Goal: Task Accomplishment & Management: Use online tool/utility

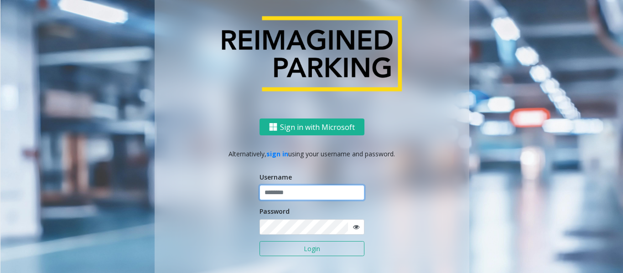
type input "*********"
click at [303, 243] on button "Login" at bounding box center [311, 248] width 105 height 15
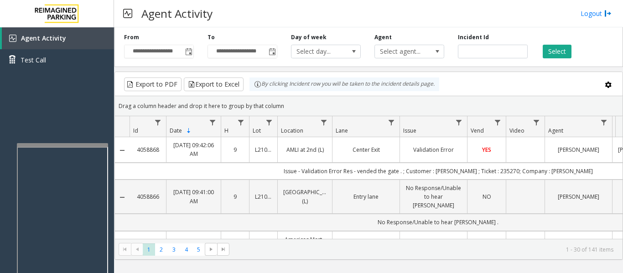
click at [102, 145] on div at bounding box center [62, 145] width 91 height 4
click at [60, 40] on span "Agent Activity" at bounding box center [43, 38] width 45 height 9
click at [65, 62] on link "Test Call" at bounding box center [57, 59] width 114 height 21
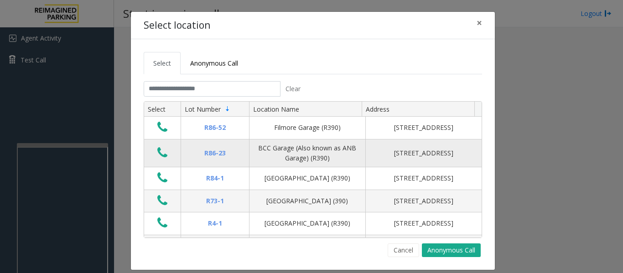
type input "*********"
click at [254, 88] on input "text" at bounding box center [212, 88] width 137 height 15
click at [251, 89] on input "text" at bounding box center [212, 88] width 137 height 15
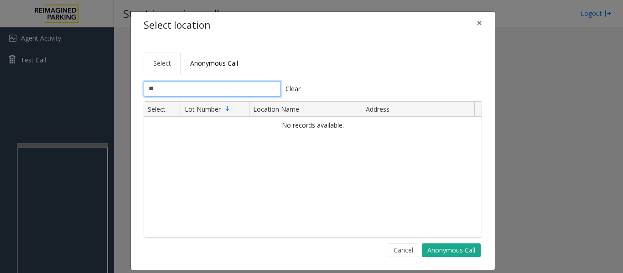
type input "*"
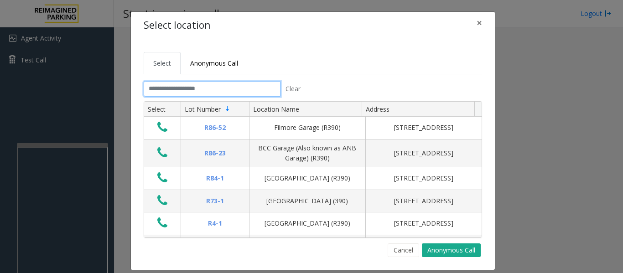
click at [218, 90] on input "text" at bounding box center [212, 88] width 137 height 15
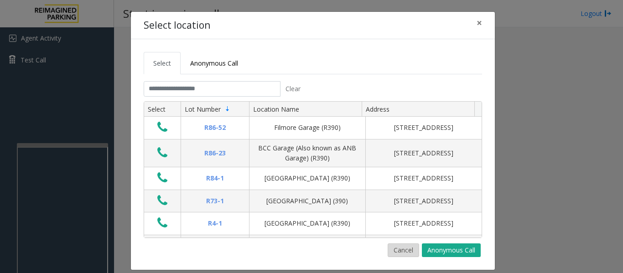
click at [400, 253] on button "Cancel" at bounding box center [402, 250] width 31 height 14
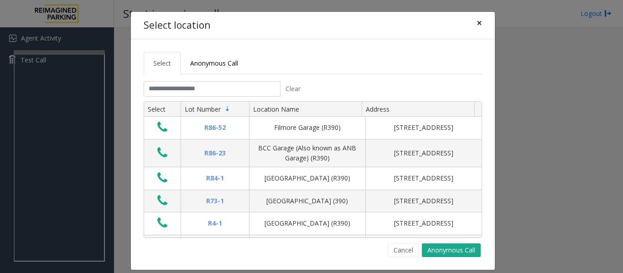
click at [481, 24] on button "×" at bounding box center [479, 23] width 18 height 22
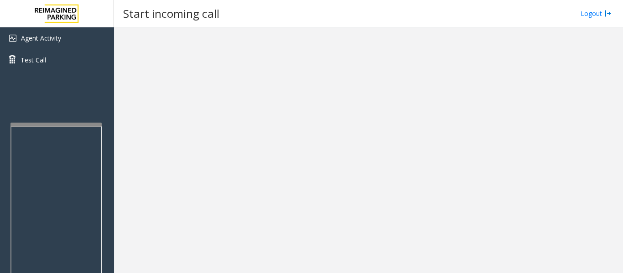
click at [72, 128] on div at bounding box center [55, 230] width 91 height 214
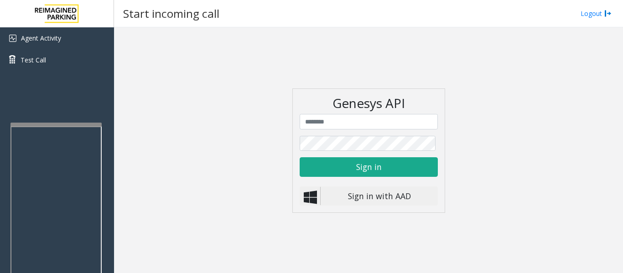
type input "*********"
click at [363, 165] on button "Sign in" at bounding box center [369, 166] width 138 height 19
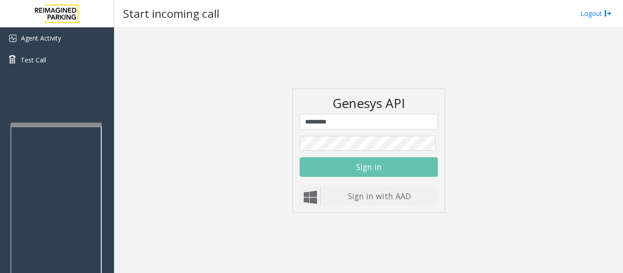
click at [181, 145] on app-start-incoming-call "Genesys API ********* Sign in Sign in with AAD" at bounding box center [368, 150] width 508 height 247
click at [245, 106] on app-start-incoming-call "Genesys API ********* Sign in Sign in with AAD" at bounding box center [368, 150] width 508 height 247
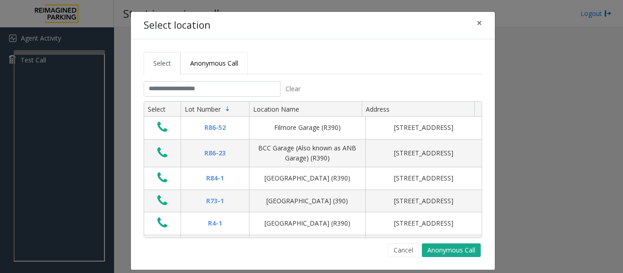
type input "*********"
click at [204, 67] on span "Anonymous Call" at bounding box center [214, 63] width 48 height 9
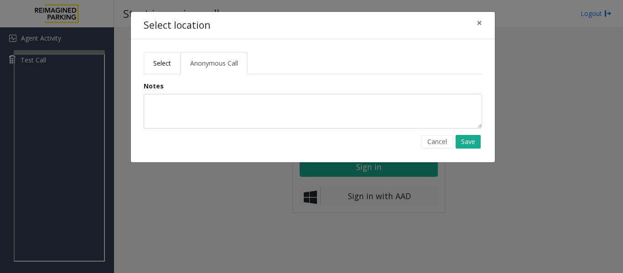
click at [161, 66] on span "Select" at bounding box center [162, 63] width 18 height 9
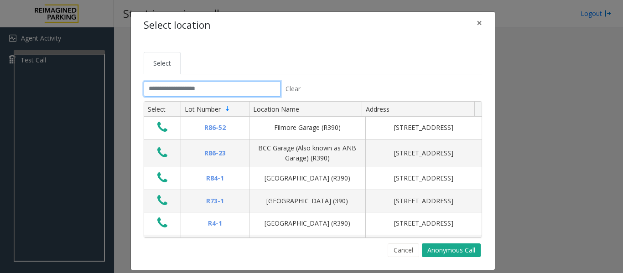
click at [212, 93] on input "text" at bounding box center [212, 88] width 137 height 15
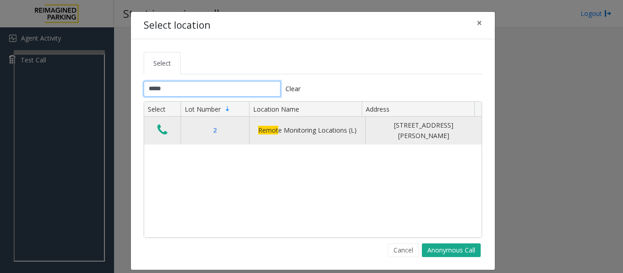
type input "*****"
click at [330, 134] on div "Remot e Monitoring Locations (L)" at bounding box center [307, 130] width 105 height 10
click at [311, 129] on div "Remot e Monitoring Locations (L)" at bounding box center [307, 130] width 105 height 10
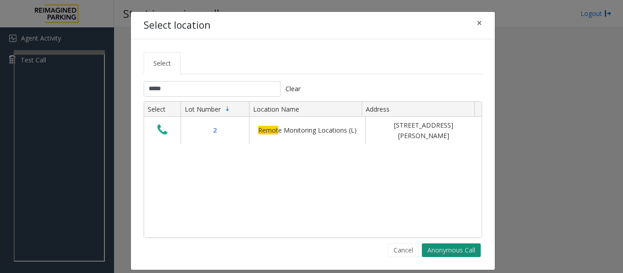
click at [436, 249] on button "Anonymous Call" at bounding box center [451, 250] width 59 height 14
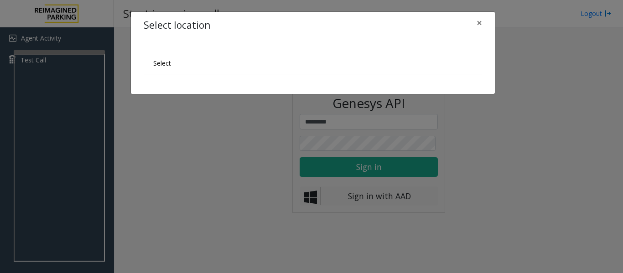
click at [207, 65] on ul "Select" at bounding box center [313, 63] width 338 height 22
click at [167, 65] on span "Select" at bounding box center [162, 63] width 18 height 9
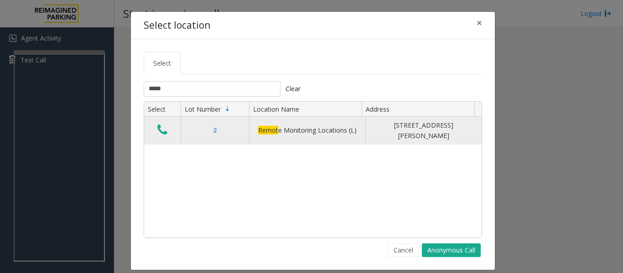
click at [163, 130] on icon "Data table" at bounding box center [162, 130] width 10 height 13
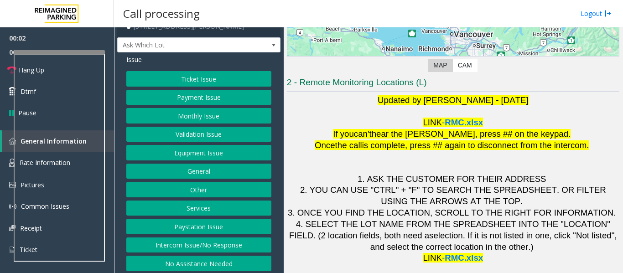
scroll to position [14, 0]
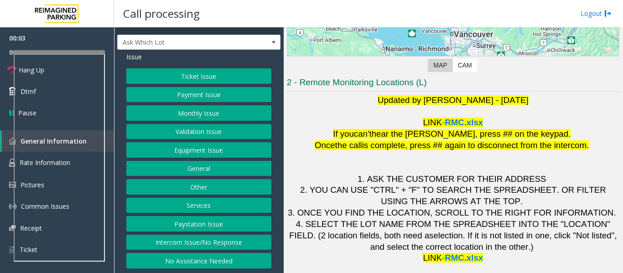
click at [207, 243] on button "Intercom Issue/No Response" at bounding box center [198, 242] width 145 height 15
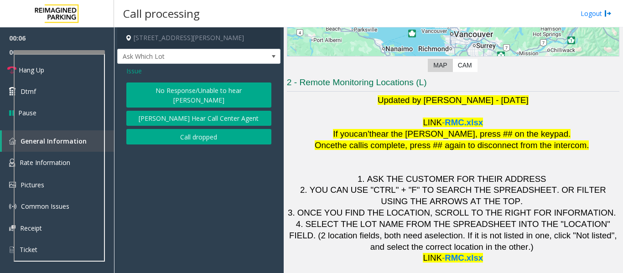
click at [201, 92] on button "No Response/Unable to hear [PERSON_NAME]" at bounding box center [198, 95] width 145 height 25
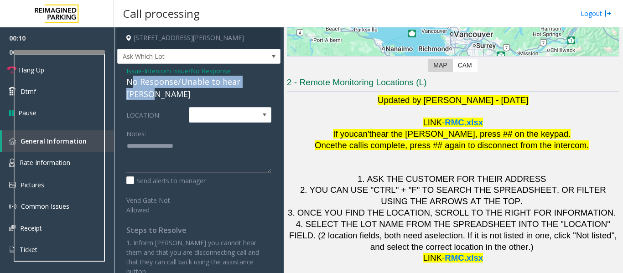
drag, startPoint x: 130, startPoint y: 82, endPoint x: 267, endPoint y: 83, distance: 137.2
click at [267, 83] on div "No Response/Unable to hear [PERSON_NAME]" at bounding box center [198, 88] width 145 height 25
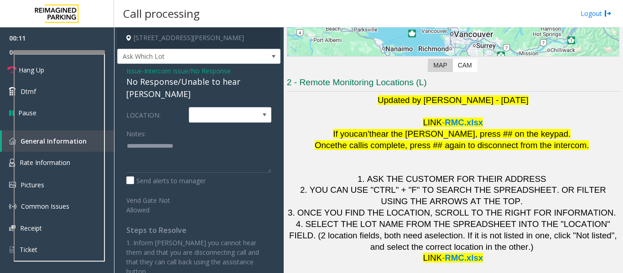
click at [124, 71] on div "Issue - Intercom Issue/No Response No Response/Unable to hear parker LOCATION: …" at bounding box center [198, 175] width 163 height 222
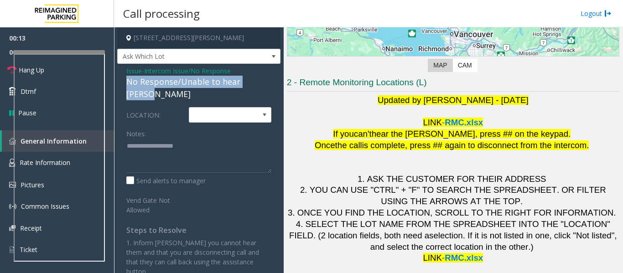
drag, startPoint x: 124, startPoint y: 80, endPoint x: 267, endPoint y: 82, distance: 143.2
click at [267, 82] on div "Issue - Intercom Issue/No Response No Response/Unable to hear parker LOCATION: …" at bounding box center [198, 175] width 163 height 222
copy div "No Response/Unable to hear [PERSON_NAME]"
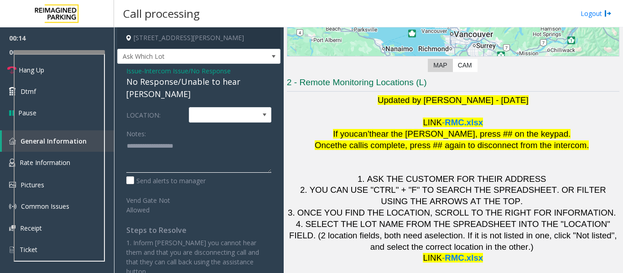
click at [164, 149] on textarea at bounding box center [198, 156] width 145 height 34
paste textarea "**********"
type textarea "**********"
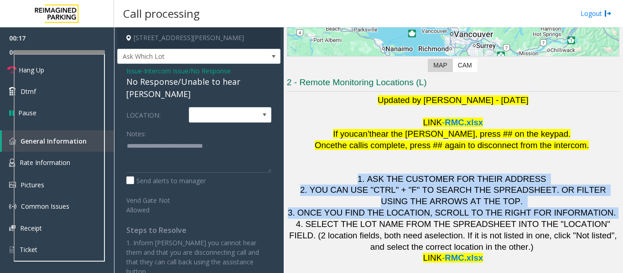
drag, startPoint x: 614, startPoint y: 168, endPoint x: 618, endPoint y: 218, distance: 49.9
click at [618, 218] on div "Main Revenue Control Manufacturer: Skidata ← Move left → Move right ↑ Move up ↓…" at bounding box center [453, 150] width 339 height 246
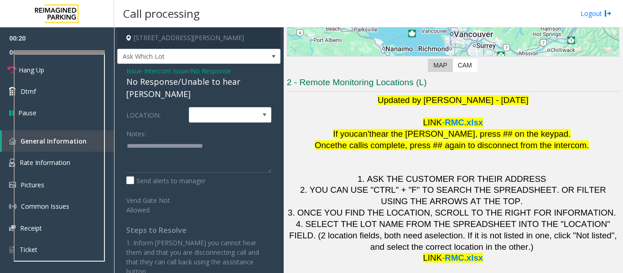
click at [225, 192] on div "Vend Gate Not Allowed" at bounding box center [199, 203] width 150 height 22
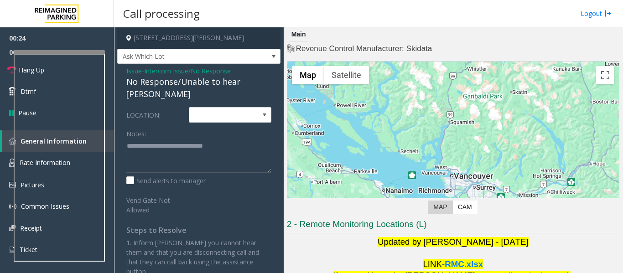
scroll to position [142, 0]
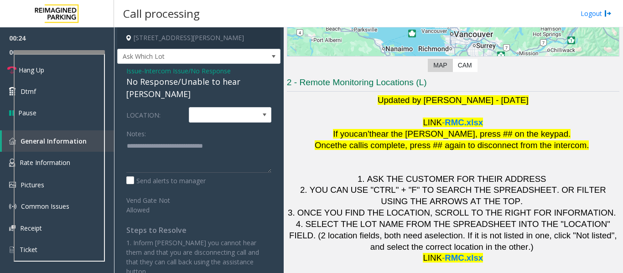
click at [247, 176] on div "Send alerts to manager" at bounding box center [198, 181] width 145 height 10
click at [243, 213] on div "LOCATION: Notes: Send alerts to manager Vend Gate Not Allowed Steps to Resolve …" at bounding box center [198, 191] width 159 height 169
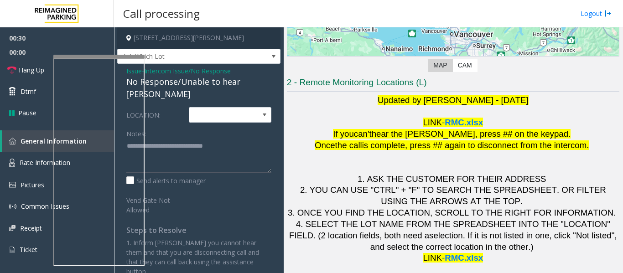
click at [87, 56] on div at bounding box center [98, 57] width 91 height 4
click at [33, 72] on span "Hang Up" at bounding box center [32, 70] width 26 height 10
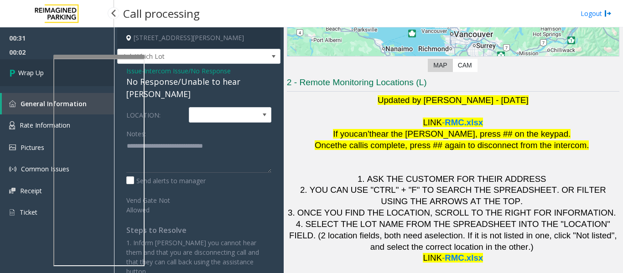
click at [25, 73] on span "Wrap Up" at bounding box center [31, 73] width 26 height 10
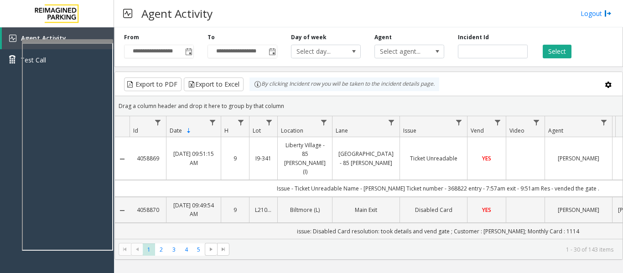
click at [64, 41] on div at bounding box center [67, 41] width 91 height 4
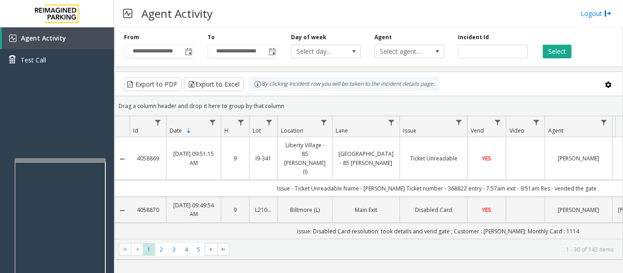
click at [66, 161] on div at bounding box center [60, 160] width 91 height 4
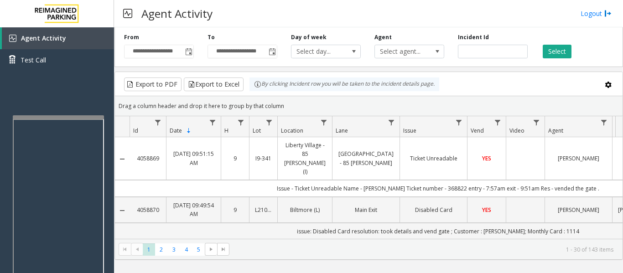
click at [79, 117] on div at bounding box center [58, 117] width 91 height 4
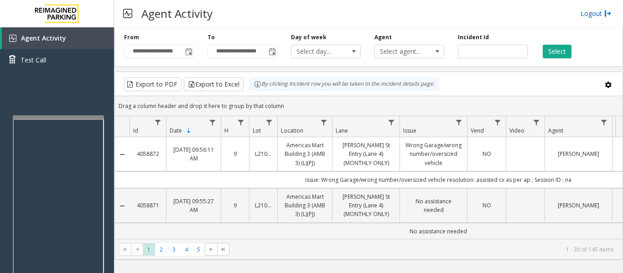
click at [588, 17] on link "Logout" at bounding box center [595, 14] width 31 height 10
